Goal: Task Accomplishment & Management: Use online tool/utility

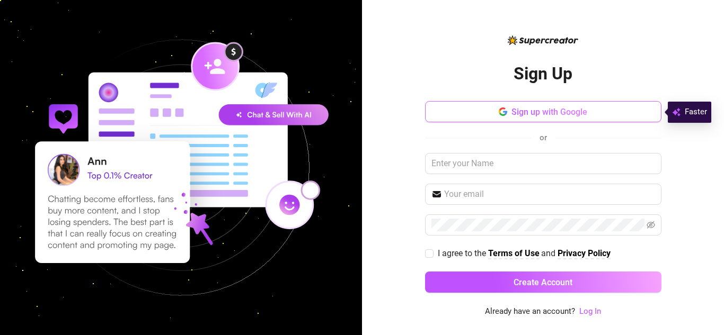
click at [564, 110] on span "Sign up with Google" at bounding box center [549, 112] width 76 height 10
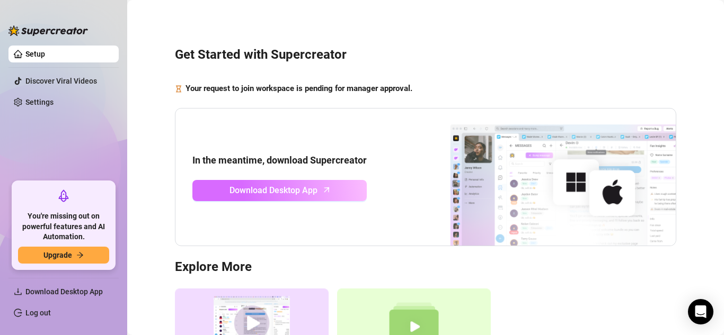
click at [279, 189] on span "Download Desktop App" at bounding box center [273, 190] width 88 height 13
